Goal: Use online tool/utility: Use online tool/utility

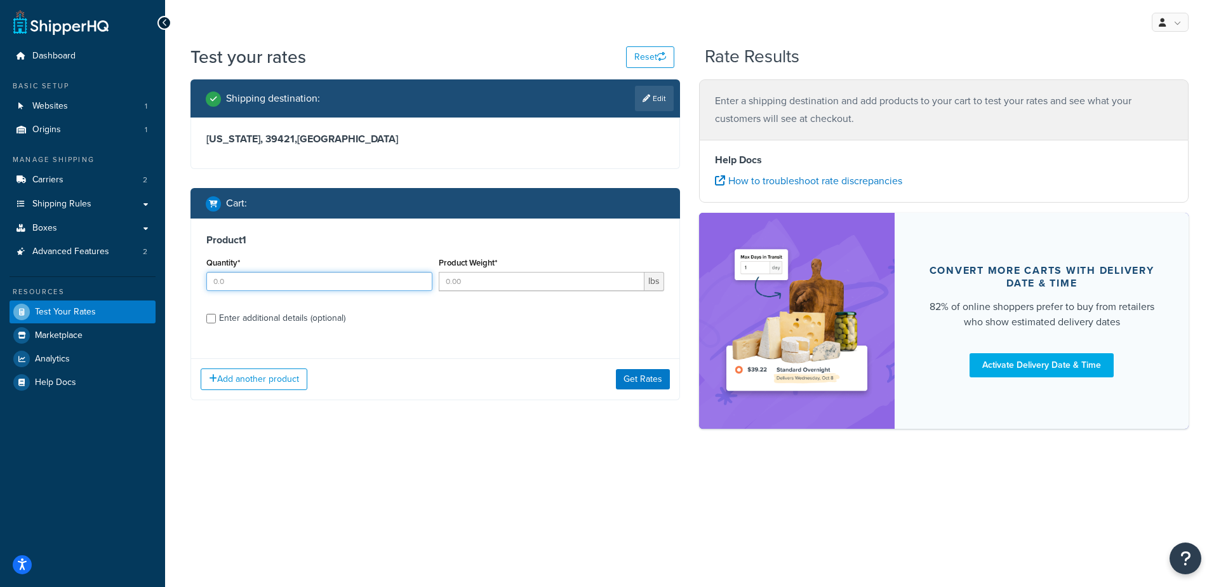
click at [304, 277] on input "Quantity*" at bounding box center [319, 281] width 226 height 19
type input "100"
type input ".08"
click at [646, 382] on button "Get Rates" at bounding box center [643, 379] width 54 height 20
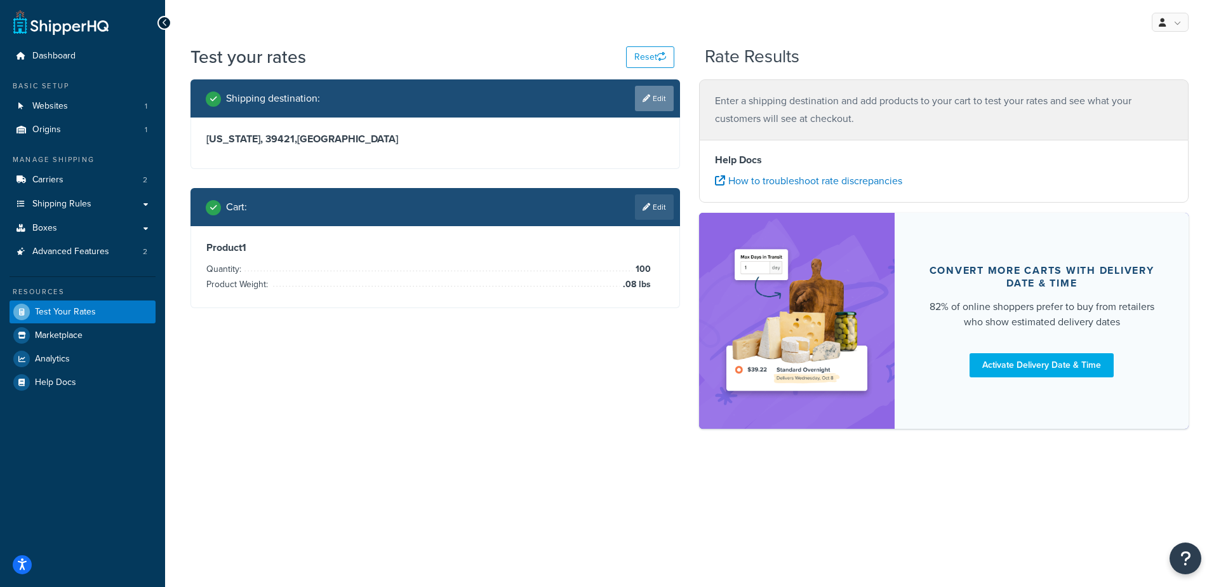
click at [657, 98] on link "Edit" at bounding box center [654, 98] width 39 height 25
select select "MS"
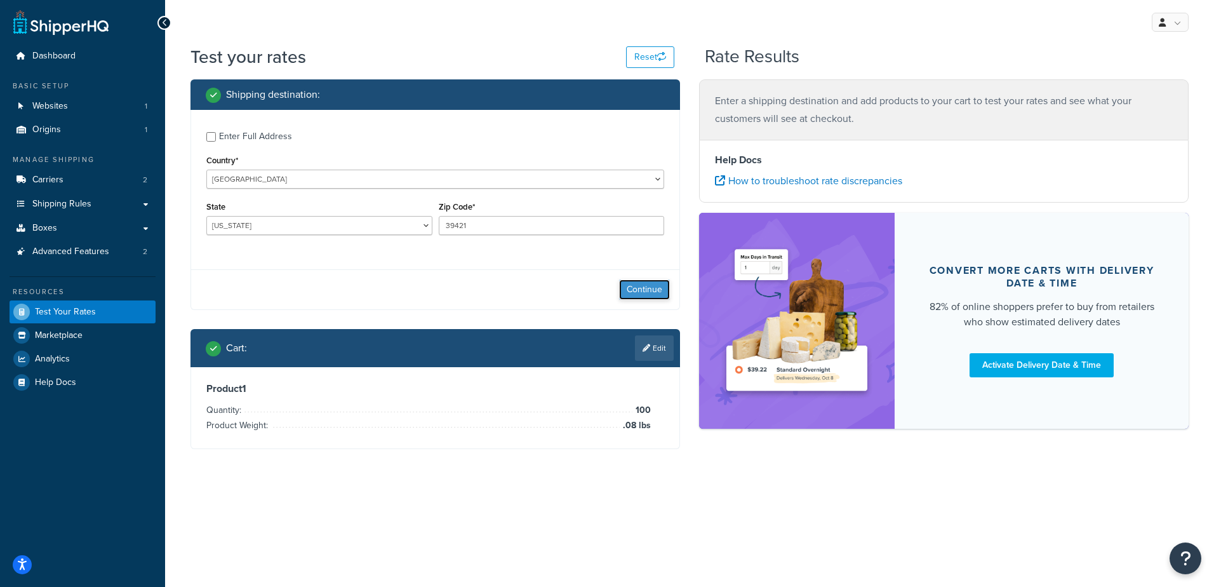
click at [647, 291] on button "Continue" at bounding box center [644, 289] width 51 height 20
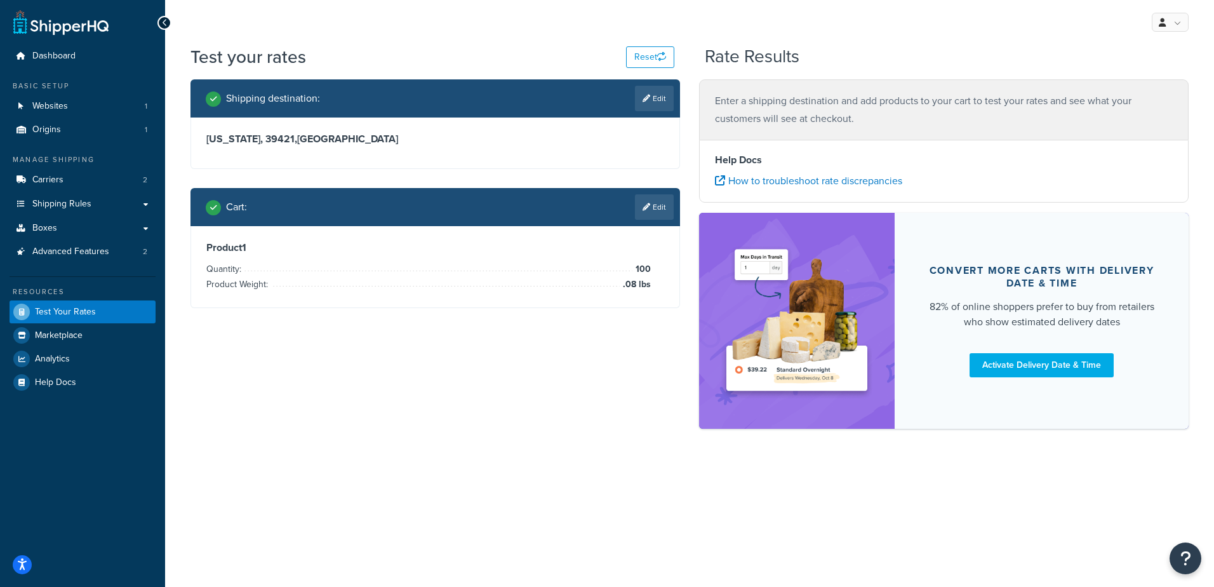
click at [617, 425] on div "Shipping destination : Edit [US_STATE], 39421 , [GEOGRAPHIC_DATA] Cart : Edit P…" at bounding box center [689, 259] width 1017 height 361
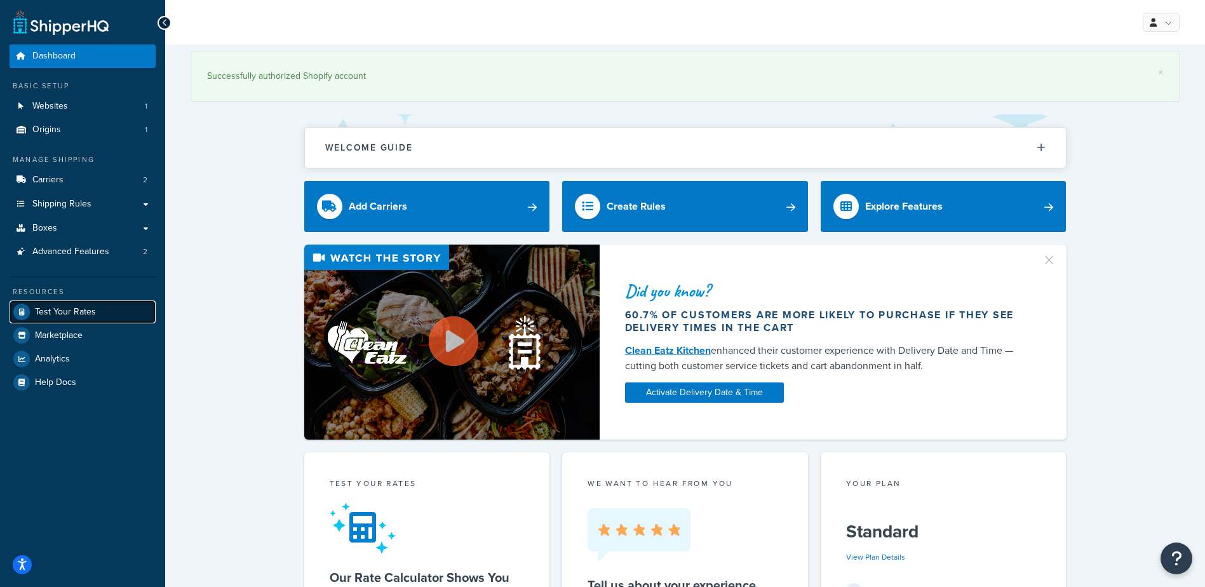
click at [88, 314] on span "Test Your Rates" at bounding box center [65, 312] width 61 height 11
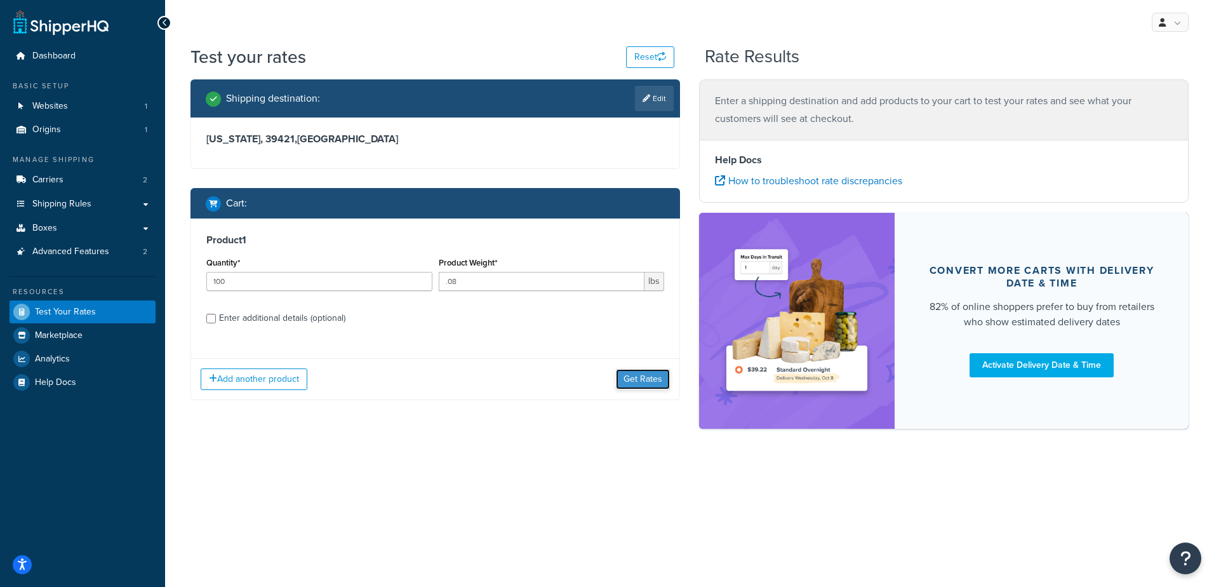
click at [645, 379] on button "Get Rates" at bounding box center [643, 379] width 54 height 20
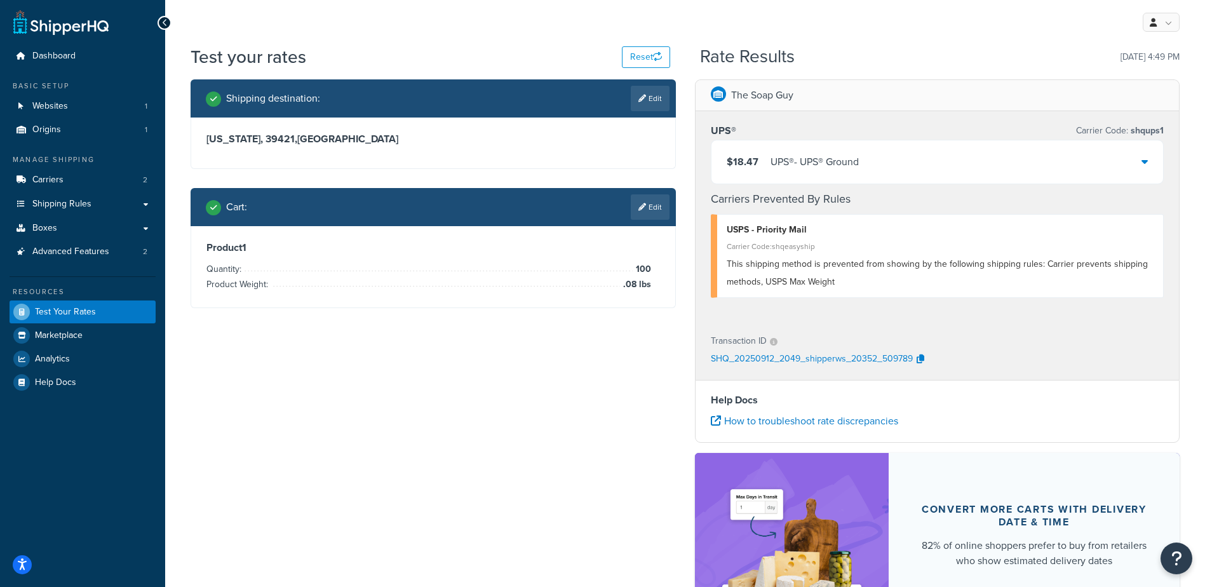
click at [653, 210] on link "Edit" at bounding box center [650, 206] width 39 height 25
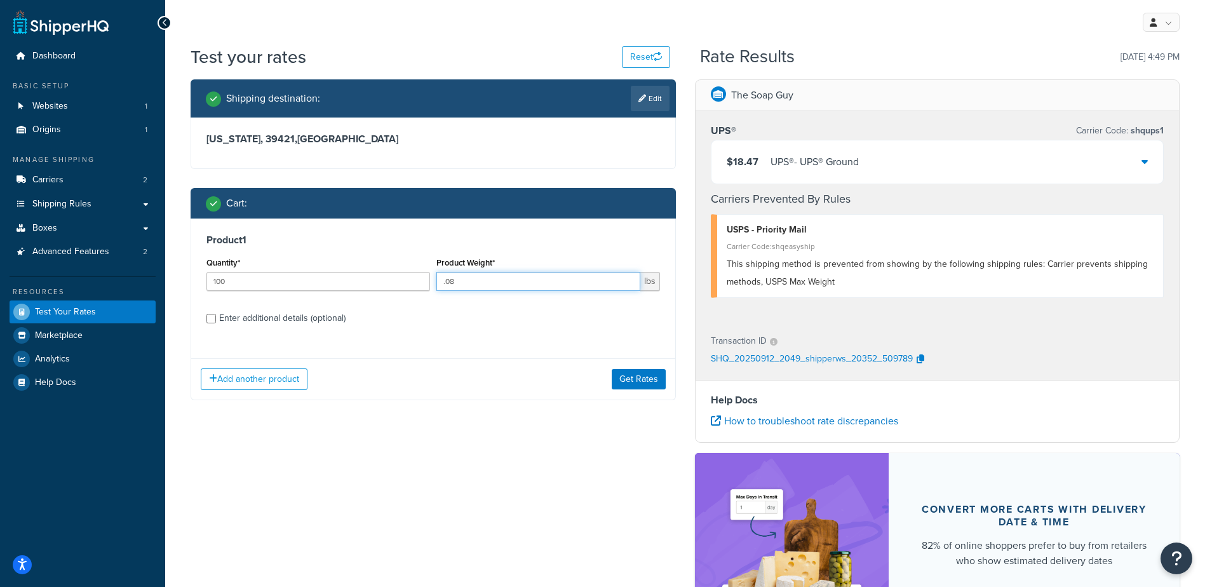
click at [472, 277] on input ".08" at bounding box center [538, 281] width 204 height 19
type input ".0"
type input ".16"
click at [636, 380] on button "Get Rates" at bounding box center [639, 379] width 54 height 20
